Goal: Transaction & Acquisition: Purchase product/service

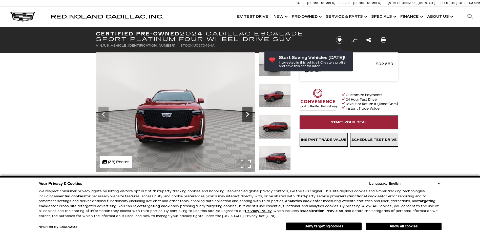
click at [250, 120] on div "Next" at bounding box center [247, 113] width 10 height 15
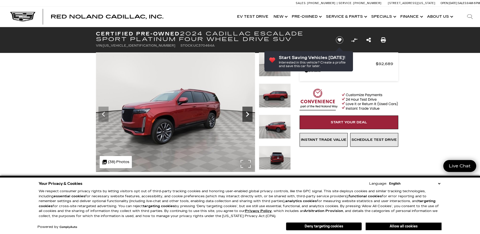
click at [250, 119] on div "Next" at bounding box center [247, 113] width 10 height 15
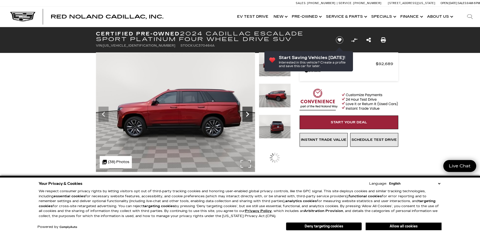
click at [249, 117] on icon "Next" at bounding box center [247, 114] width 10 height 10
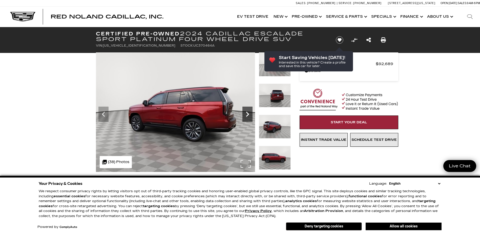
click at [249, 117] on icon "Next" at bounding box center [247, 114] width 10 height 10
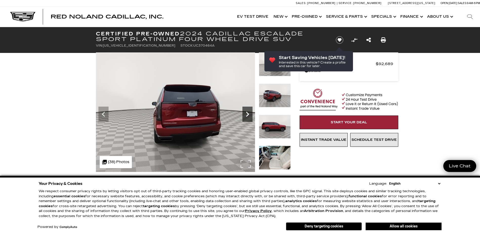
click at [249, 117] on icon "Next" at bounding box center [247, 114] width 10 height 10
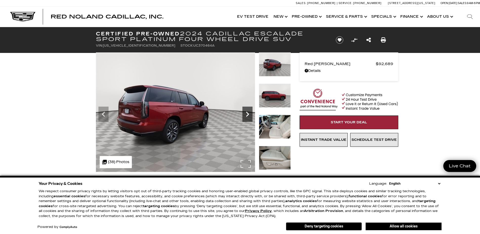
click at [249, 117] on icon "Next" at bounding box center [247, 114] width 10 height 10
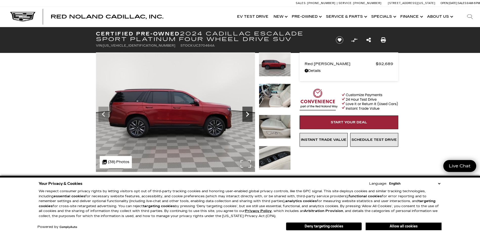
click at [249, 117] on icon "Next" at bounding box center [247, 114] width 10 height 10
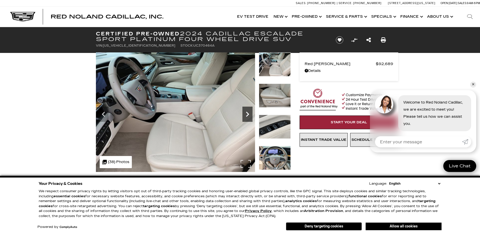
click at [249, 117] on icon "Next" at bounding box center [247, 114] width 10 height 10
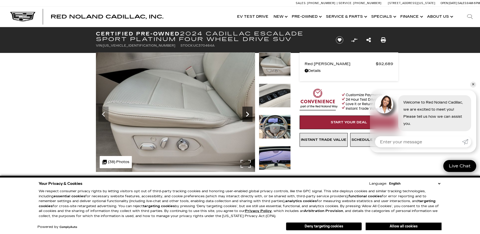
click at [249, 117] on icon "Next" at bounding box center [247, 114] width 10 height 10
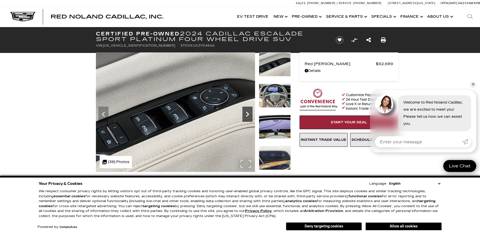
click at [249, 117] on icon "Next" at bounding box center [247, 114] width 10 height 10
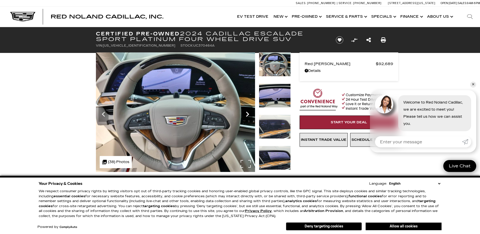
click at [249, 117] on icon "Next" at bounding box center [247, 114] width 10 height 10
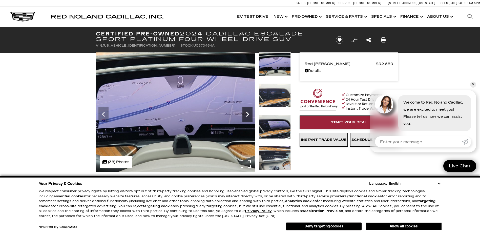
click at [249, 117] on icon "Next" at bounding box center [247, 114] width 10 height 10
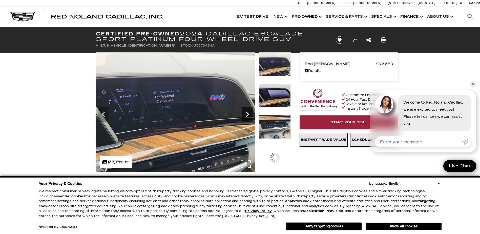
click at [249, 117] on icon "Next" at bounding box center [247, 114] width 10 height 10
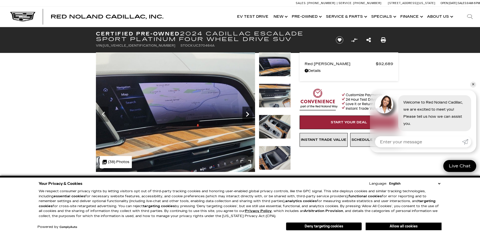
click at [249, 117] on icon "Next" at bounding box center [247, 114] width 10 height 10
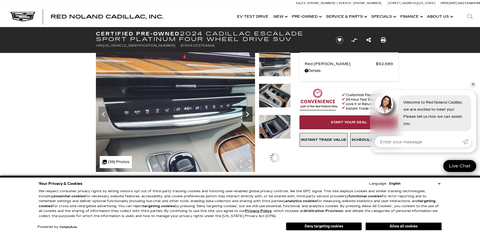
click at [249, 117] on icon "Next" at bounding box center [247, 114] width 10 height 10
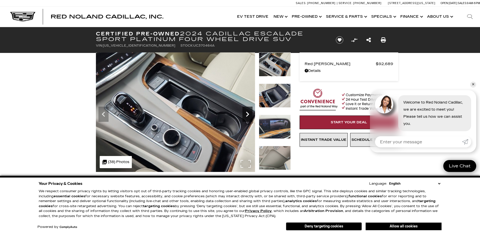
click at [249, 117] on icon "Next" at bounding box center [247, 114] width 10 height 10
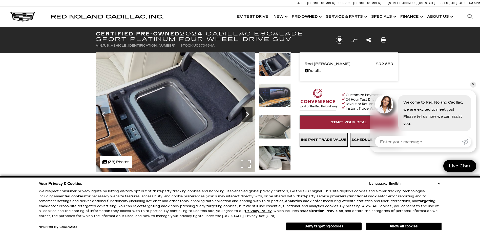
click at [249, 117] on icon "Next" at bounding box center [247, 114] width 10 height 10
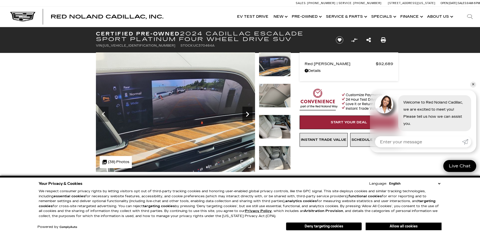
click at [249, 117] on icon "Next" at bounding box center [247, 114] width 10 height 10
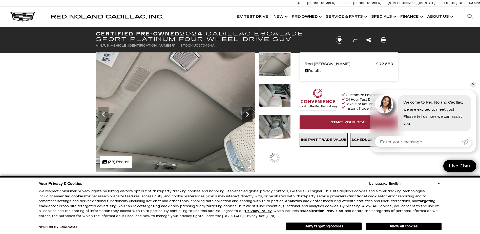
click at [249, 117] on icon "Next" at bounding box center [247, 114] width 10 height 10
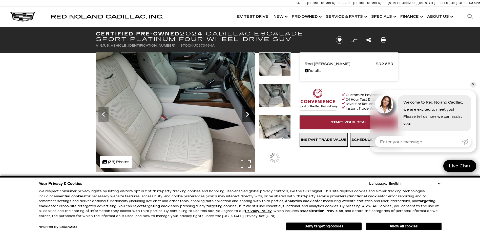
click at [249, 117] on icon "Next" at bounding box center [247, 114] width 10 height 10
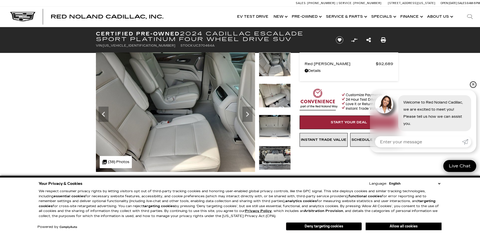
click at [471, 85] on link "✕" at bounding box center [473, 84] width 6 height 6
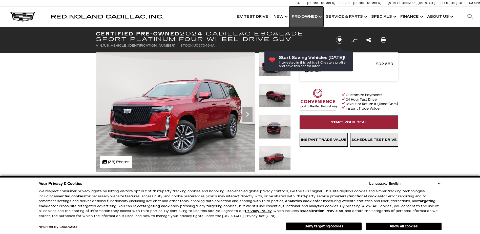
click at [311, 15] on link "Show Pre-Owned" at bounding box center [306, 17] width 34 height 20
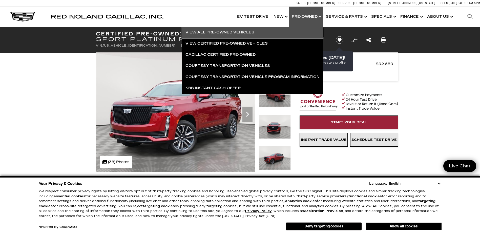
click at [220, 32] on link "View All Pre-Owned Vehicles" at bounding box center [252, 32] width 142 height 11
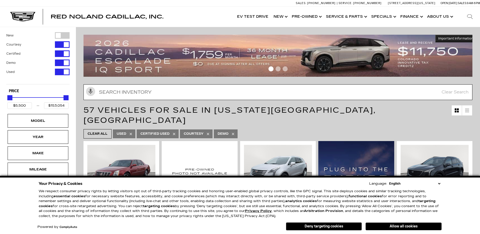
drag, startPoint x: 0, startPoint y: 0, endPoint x: 133, endPoint y: 89, distance: 160.5
click at [131, 90] on input "text" at bounding box center [277, 92] width 389 height 16
type input "XC90"
type input "$53,500"
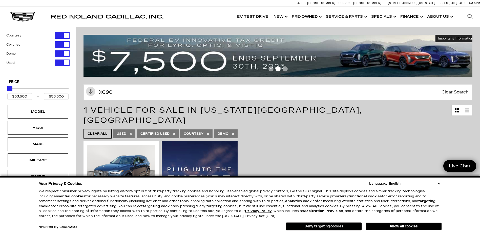
click at [343, 227] on button "Deny targeting cookies" at bounding box center [324, 226] width 76 height 8
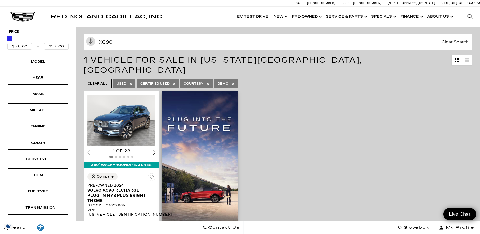
scroll to position [51, 0]
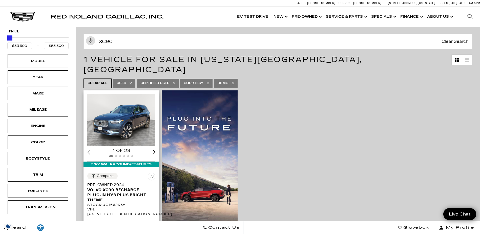
click at [119, 108] on img "1 / 2" at bounding box center [121, 120] width 69 height 52
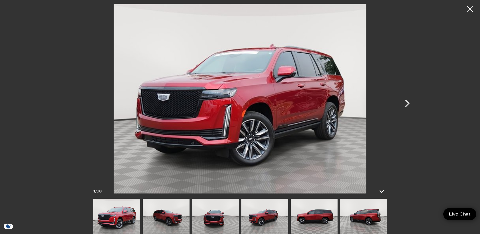
click at [405, 103] on icon "Next" at bounding box center [406, 103] width 15 height 15
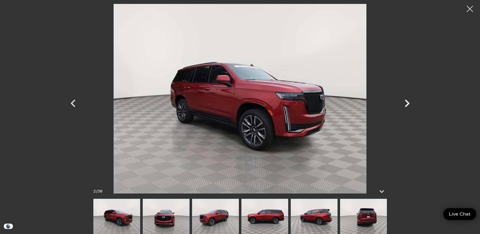
click at [405, 103] on icon "Next" at bounding box center [406, 103] width 15 height 15
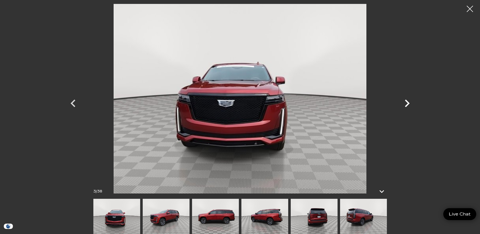
click at [405, 103] on icon "Next" at bounding box center [406, 103] width 15 height 15
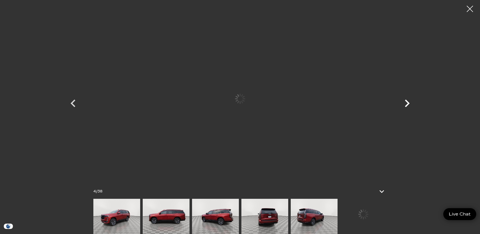
click at [405, 103] on icon "Next" at bounding box center [406, 103] width 15 height 15
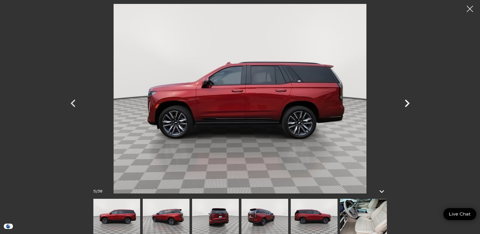
click at [405, 103] on icon "Next" at bounding box center [406, 103] width 15 height 15
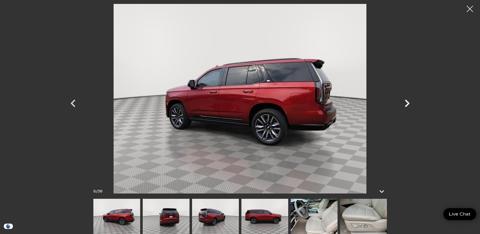
click at [405, 103] on icon "Next" at bounding box center [406, 103] width 15 height 15
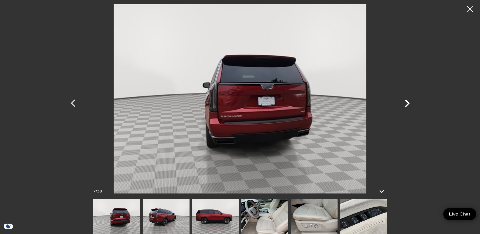
click at [407, 103] on icon "Next" at bounding box center [406, 103] width 15 height 15
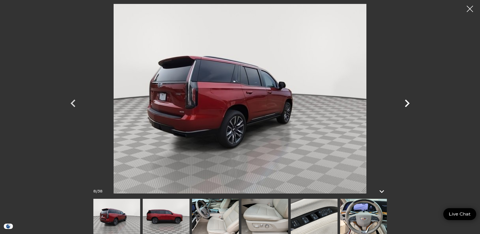
click at [407, 103] on icon "Next" at bounding box center [406, 103] width 15 height 15
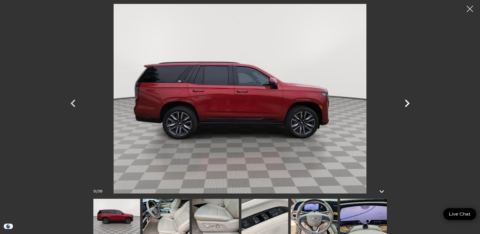
click at [407, 103] on icon "Next" at bounding box center [406, 103] width 15 height 15
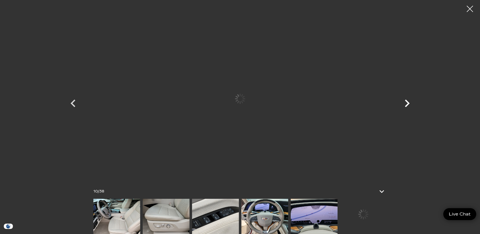
click at [407, 103] on icon "Next" at bounding box center [406, 103] width 15 height 15
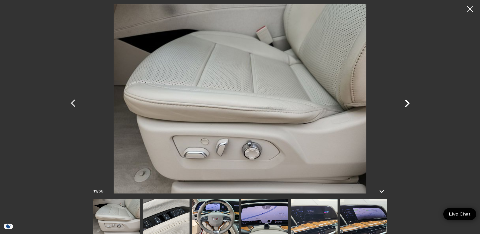
click at [407, 103] on icon "Next" at bounding box center [406, 103] width 15 height 15
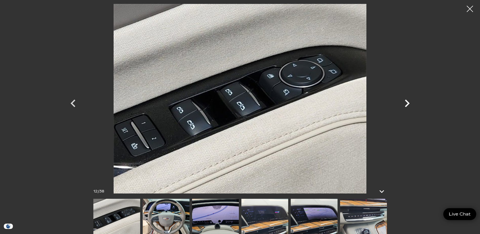
click at [407, 103] on icon "Next" at bounding box center [406, 103] width 15 height 15
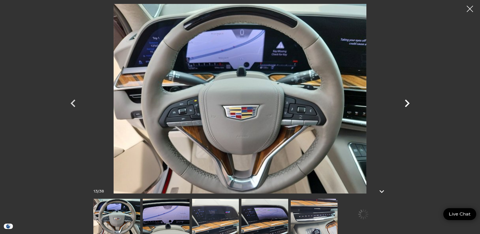
click at [407, 103] on icon "Next" at bounding box center [406, 103] width 15 height 15
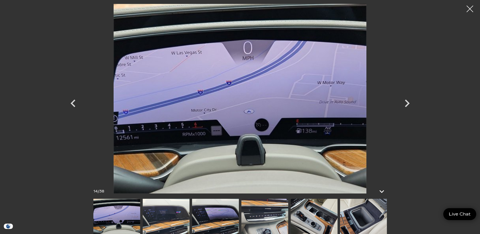
click at [471, 7] on div at bounding box center [469, 8] width 13 height 13
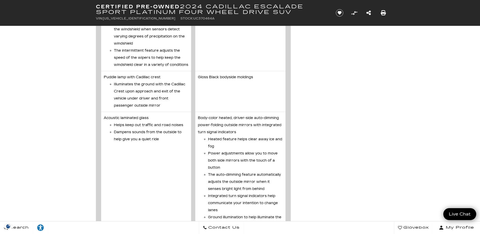
scroll to position [1036, 0]
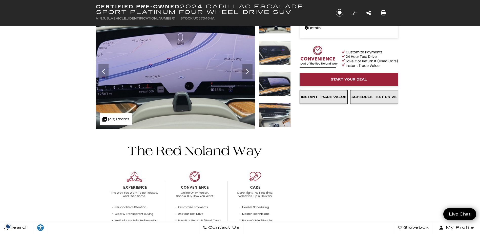
scroll to position [0, 0]
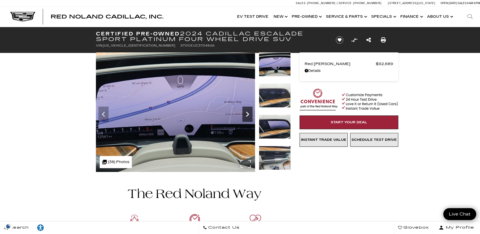
click at [243, 116] on icon "Next" at bounding box center [247, 114] width 10 height 10
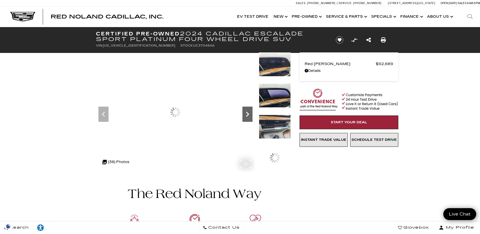
click at [243, 116] on icon "Next" at bounding box center [247, 114] width 10 height 10
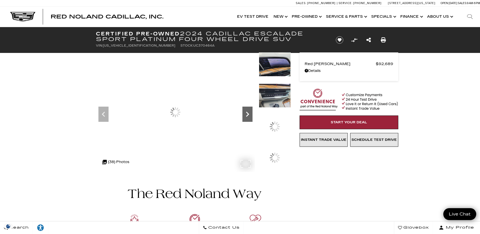
click at [243, 116] on icon "Next" at bounding box center [247, 114] width 10 height 10
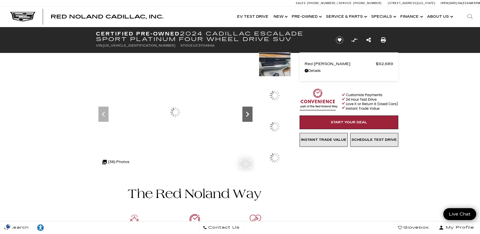
click at [243, 116] on icon "Next" at bounding box center [247, 114] width 10 height 10
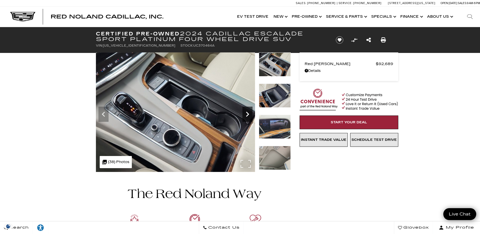
click at [243, 116] on icon "Next" at bounding box center [247, 114] width 10 height 10
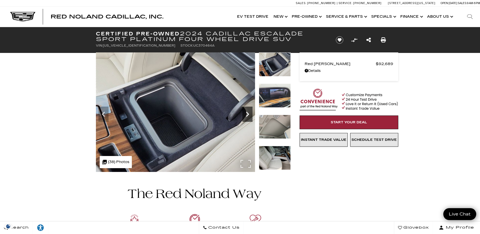
click at [243, 116] on icon "Next" at bounding box center [247, 114] width 10 height 10
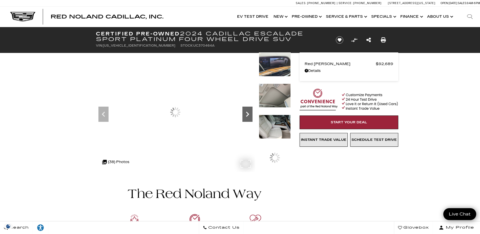
click at [243, 116] on icon "Next" at bounding box center [247, 114] width 10 height 10
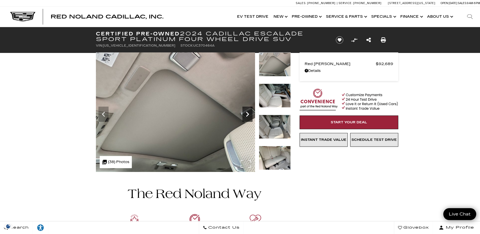
click at [243, 116] on icon "Next" at bounding box center [247, 114] width 10 height 10
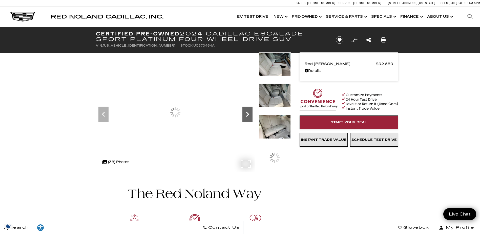
click at [243, 116] on icon "Next" at bounding box center [247, 114] width 10 height 10
